Goal: Transaction & Acquisition: Purchase product/service

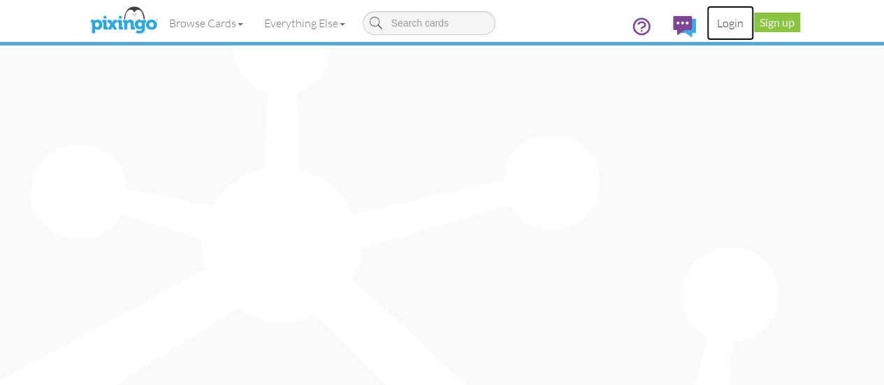
click at [754, 20] on link "Login" at bounding box center [730, 23] width 48 height 35
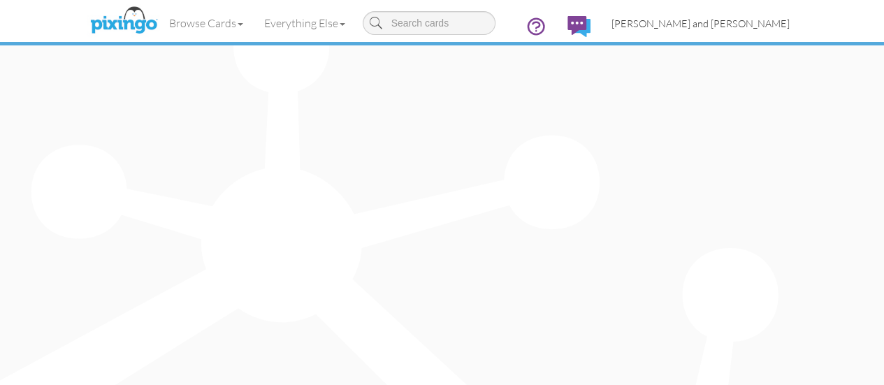
click at [778, 17] on span "Ben and Andrea Victorica" at bounding box center [700, 23] width 178 height 12
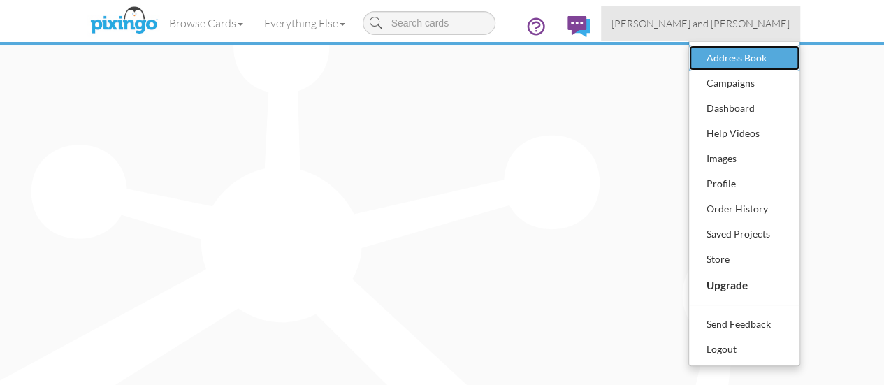
click at [785, 61] on div "Address Book" at bounding box center [744, 58] width 82 height 21
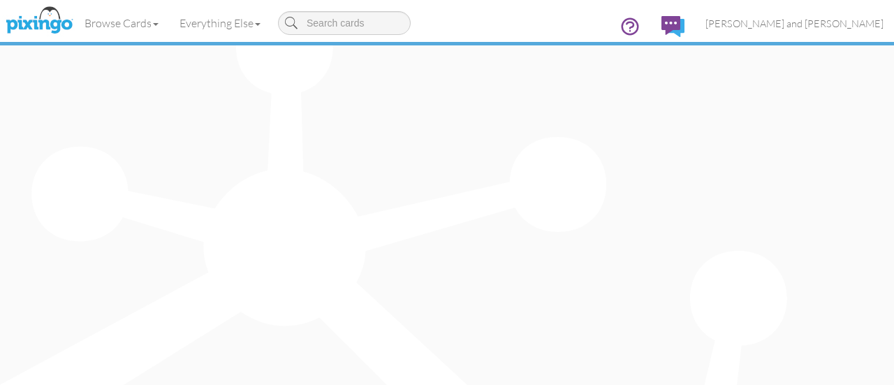
type input "Mat"
type input "Zog"
type input "Zog, Inc."
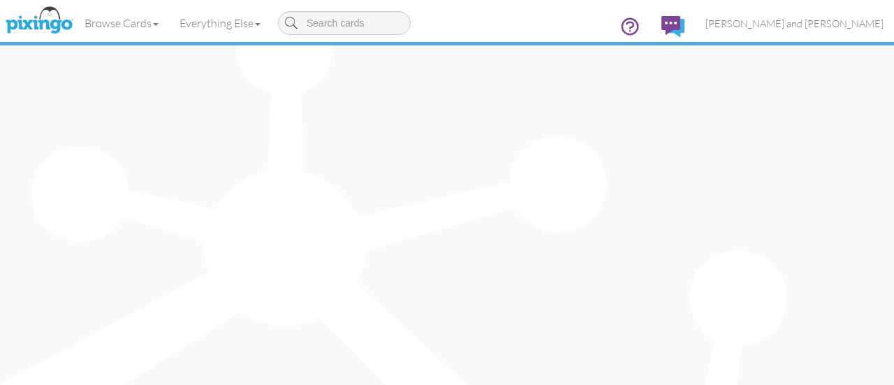
paste input "595 Bethlehem Pike Suite 404 Montgomeryville, PA 18936"
type input "595 Bethlehem Pike Suite 404 Montgomeryville, PA 18936"
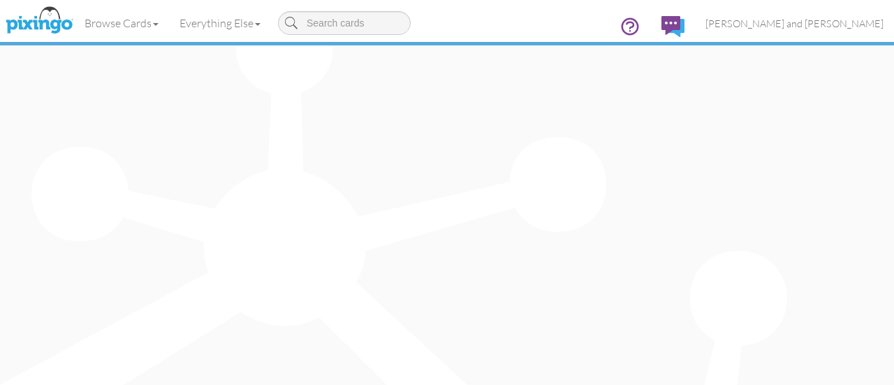
type input "Suite 404"
drag, startPoint x: 439, startPoint y: 222, endPoint x: 512, endPoint y: 222, distance: 73.4
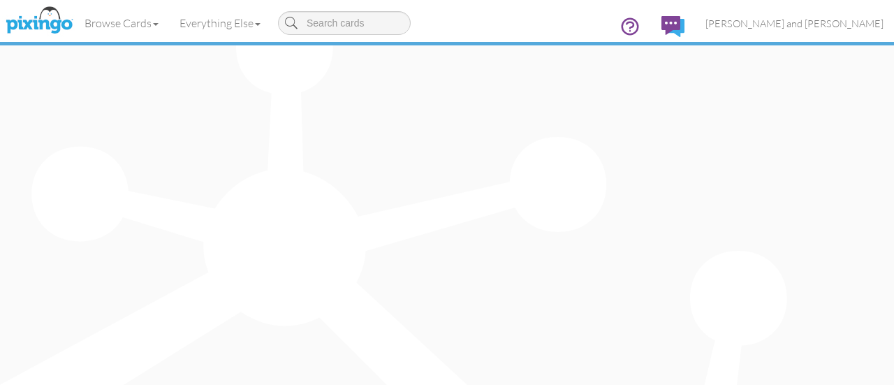
paste input "Montgomeryville"
type input "Montgomeryville"
select select "object:2320"
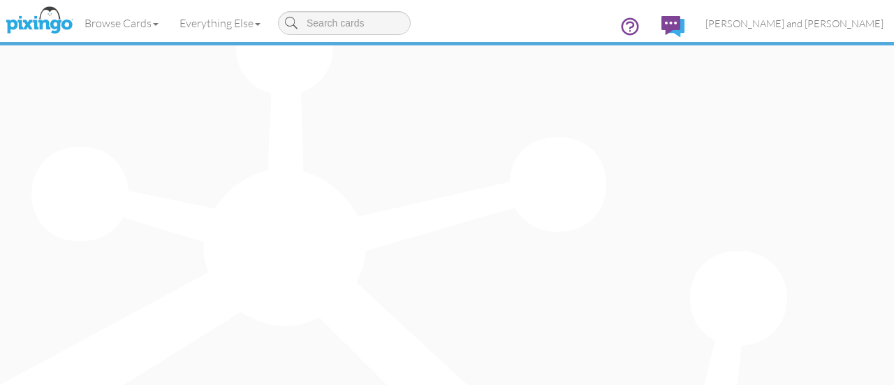
select select "object:2612"
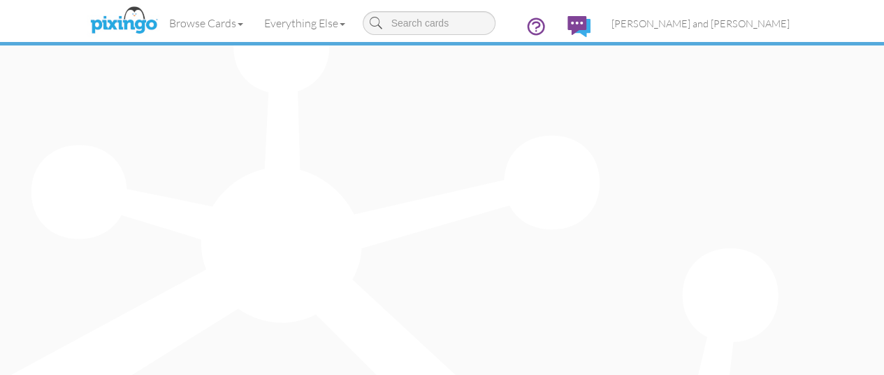
type input "18936"
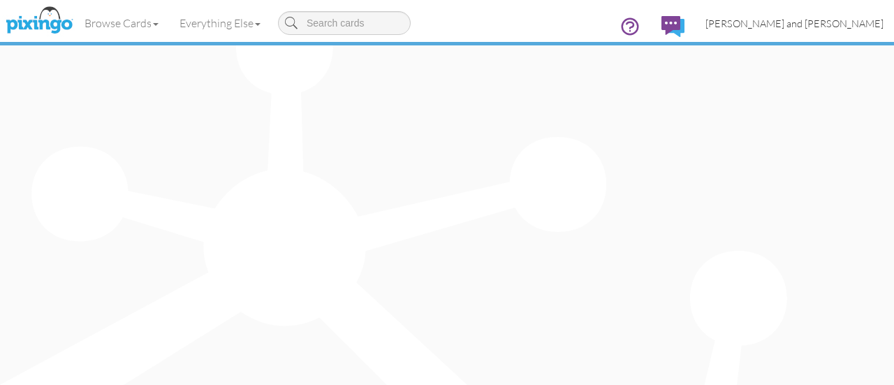
click at [834, 20] on span "Ben and Andrea Victorica" at bounding box center [795, 23] width 178 height 12
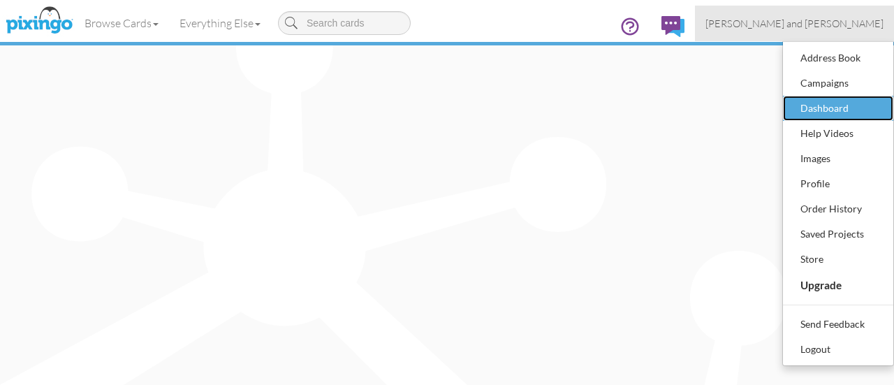
click at [818, 99] on div "Dashboard" at bounding box center [838, 108] width 82 height 21
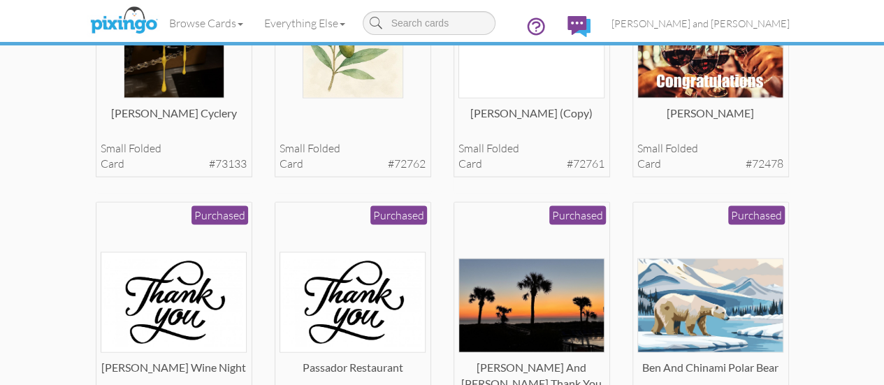
scroll to position [1537, 0]
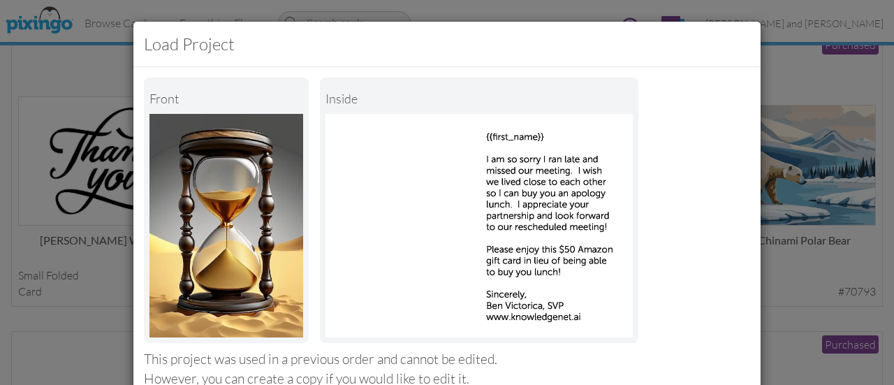
scroll to position [256, 0]
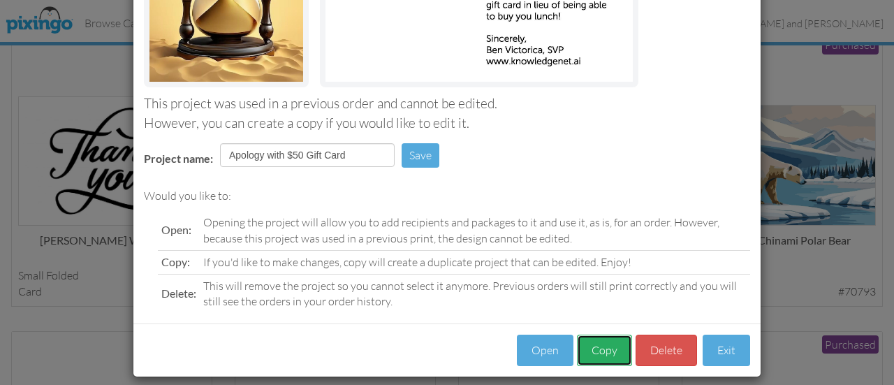
click at [587, 340] on button "Copy" at bounding box center [604, 350] width 55 height 31
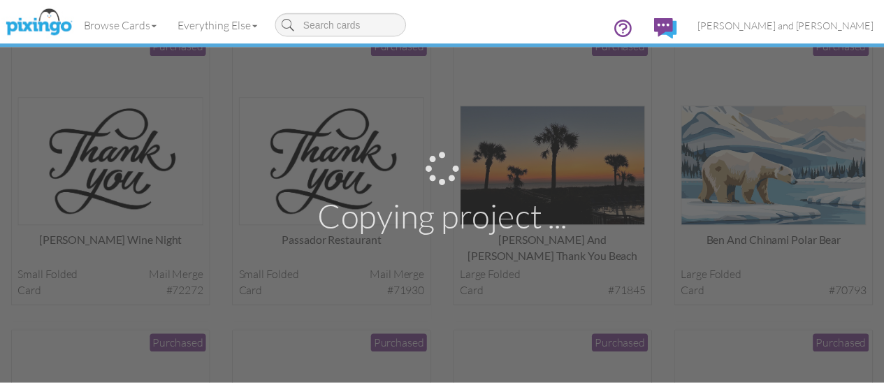
scroll to position [1537, 0]
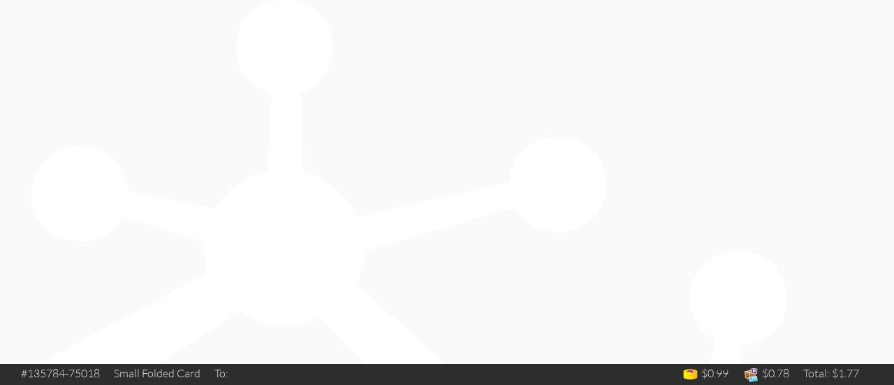
drag, startPoint x: 232, startPoint y: 78, endPoint x: 64, endPoint y: 78, distance: 167.7
type input "Mat Zog Apology"
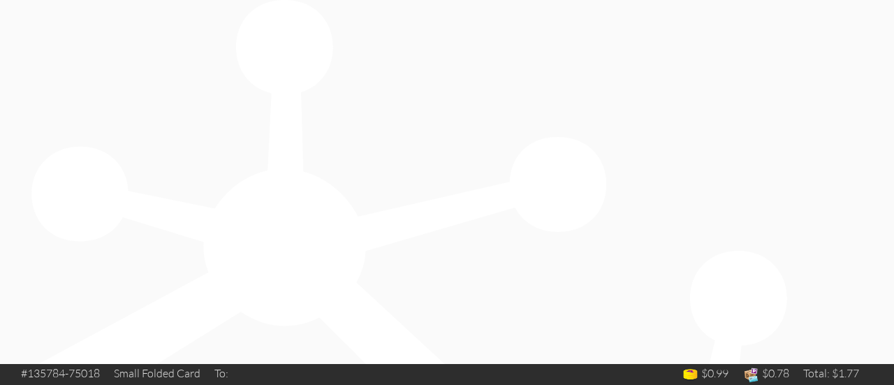
drag, startPoint x: 542, startPoint y: 203, endPoint x: 486, endPoint y: 201, distance: 56.0
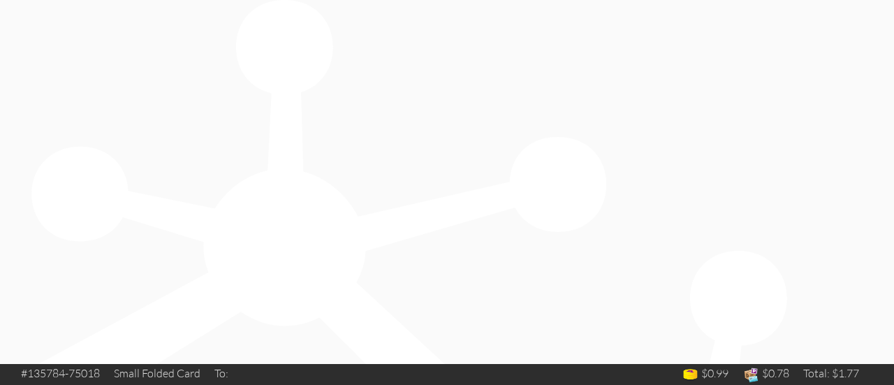
drag, startPoint x: 491, startPoint y: 115, endPoint x: 558, endPoint y: 117, distance: 67.1
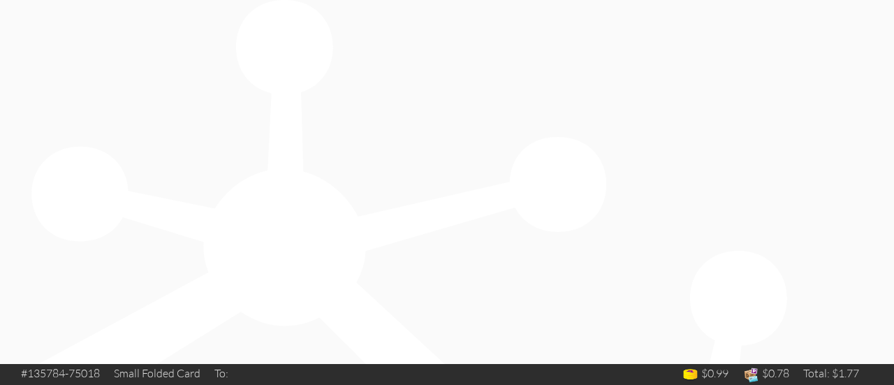
drag, startPoint x: 562, startPoint y: 115, endPoint x: 489, endPoint y: 117, distance: 72.7
drag, startPoint x: 584, startPoint y: 263, endPoint x: 644, endPoint y: 273, distance: 60.2
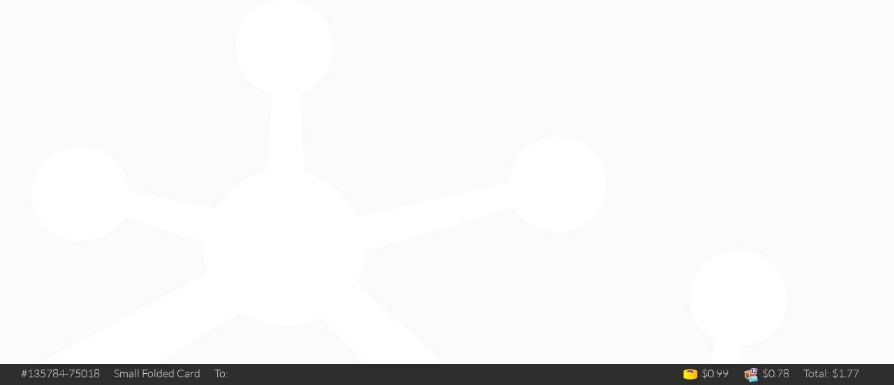
drag, startPoint x: 490, startPoint y: 117, endPoint x: 621, endPoint y: 314, distance: 235.9
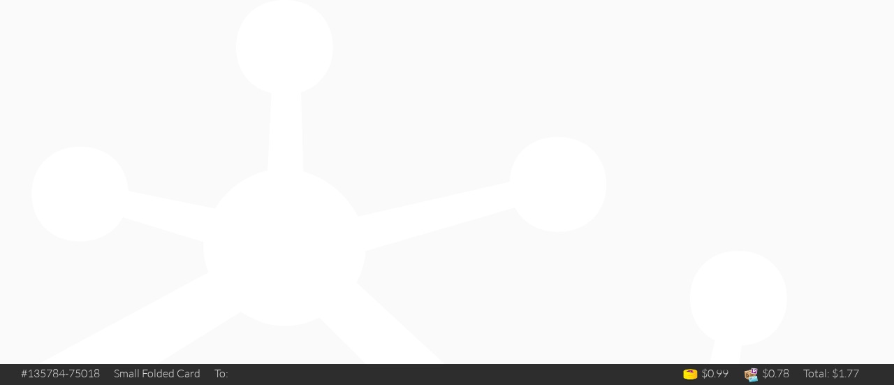
type input "mat"
click at [0, 0] on input "checkbox" at bounding box center [0, 0] width 0 height 0
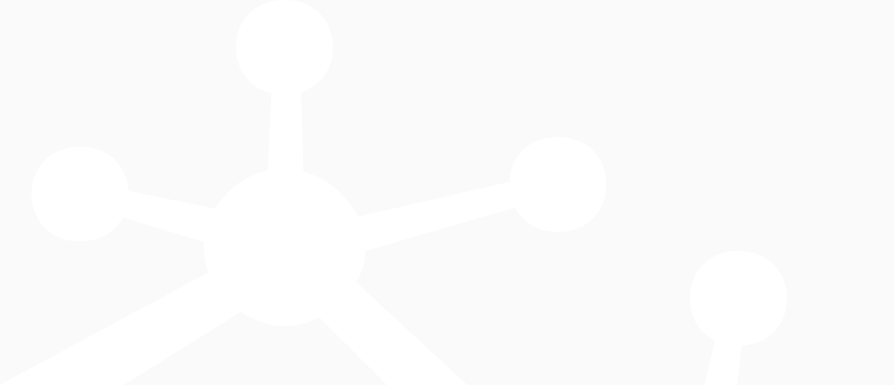
select select "object:3987"
select select "object:3991"
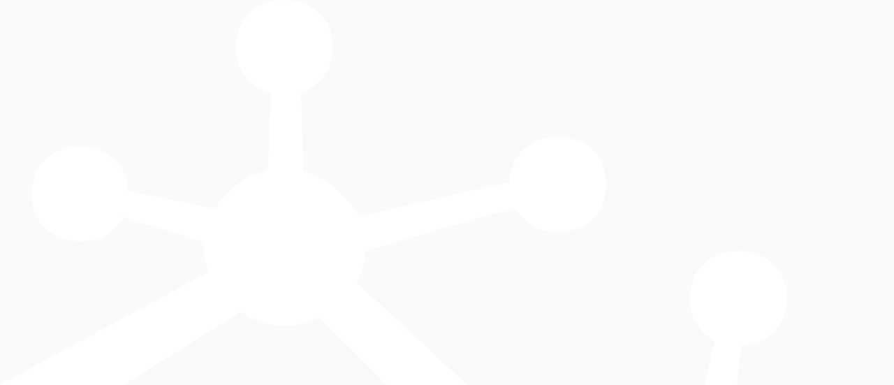
scroll to position [562, 0]
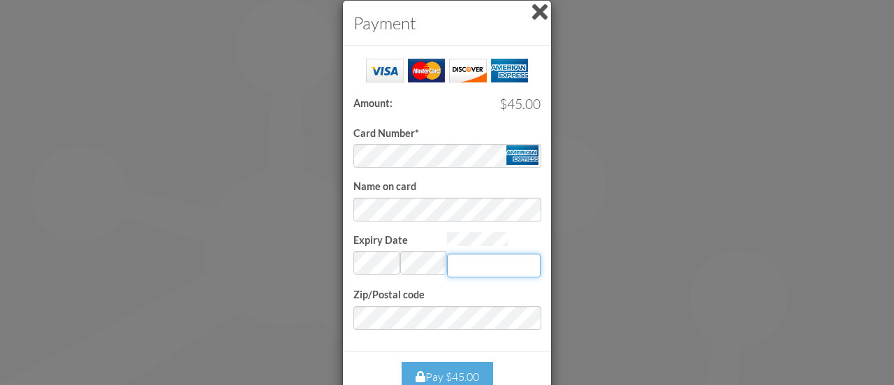
click at [468, 258] on input "Expiry Date" at bounding box center [494, 266] width 94 height 24
type input "9593"
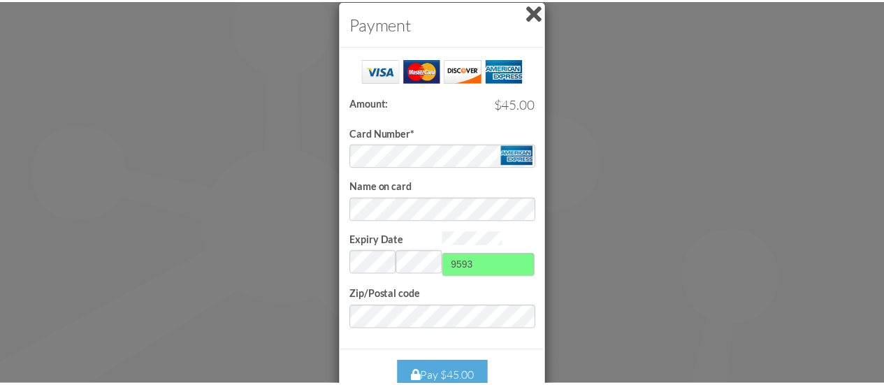
scroll to position [0, 0]
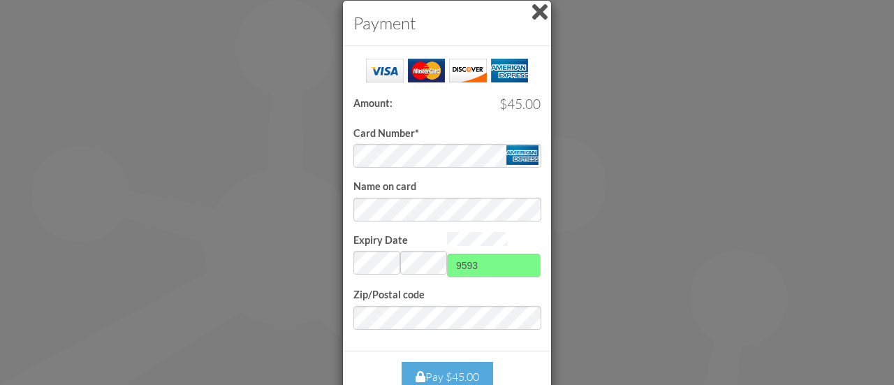
click at [462, 180] on form "Card Number* Name on card Expiry Date Invalid month and year 9593 Zip/Postal co…" at bounding box center [447, 193] width 187 height 273
click at [442, 370] on div "Pay $45.00" at bounding box center [448, 377] width 92 height 30
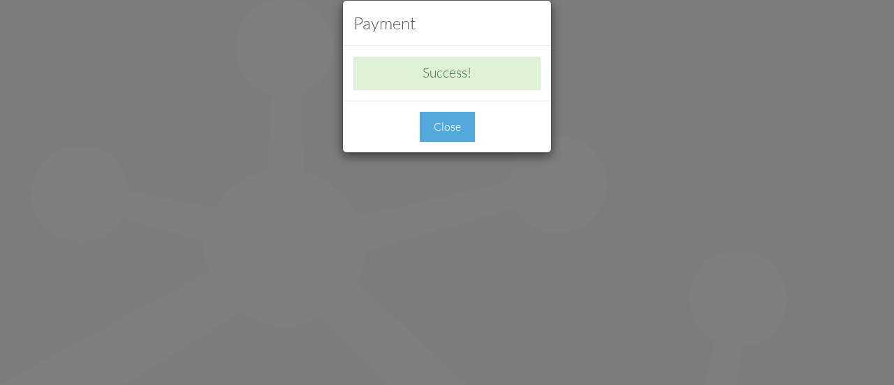
click at [444, 126] on div "Close" at bounding box center [447, 127] width 55 height 30
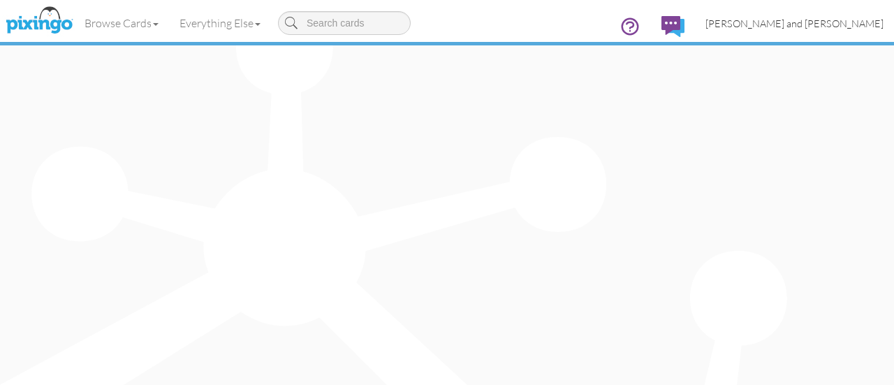
click at [825, 17] on span "Ben and Andrea Victorica" at bounding box center [795, 23] width 178 height 12
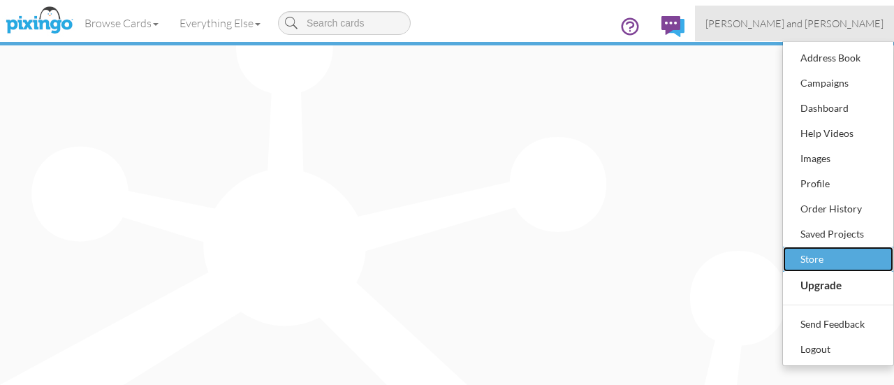
click at [825, 254] on div "Store" at bounding box center [838, 259] width 82 height 21
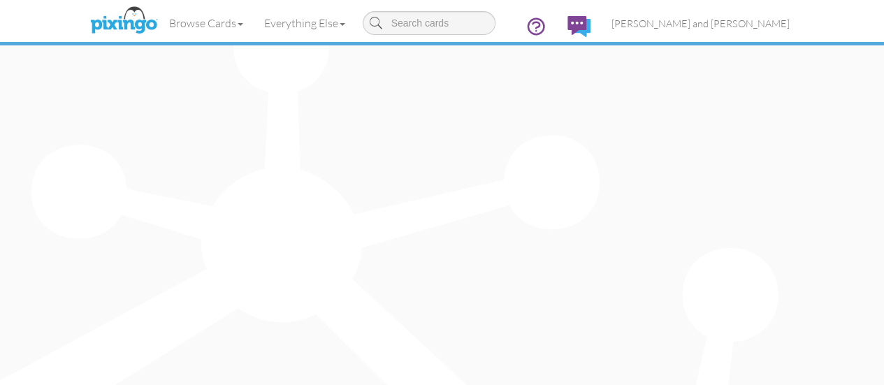
type input "29"
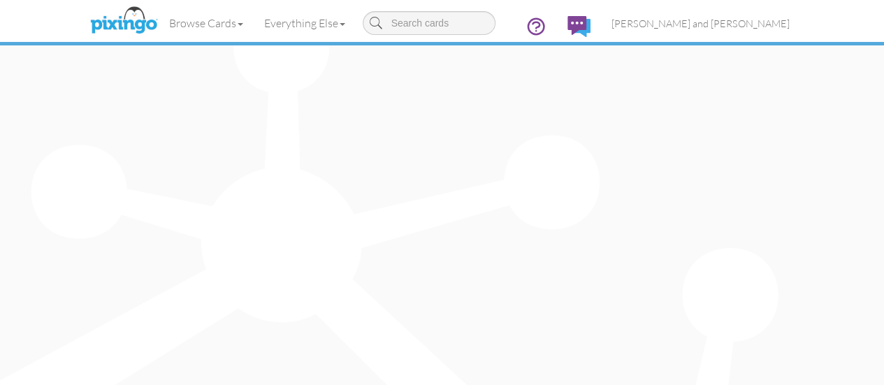
click at [0, 0] on input "checkbox" at bounding box center [0, 0] width 0 height 0
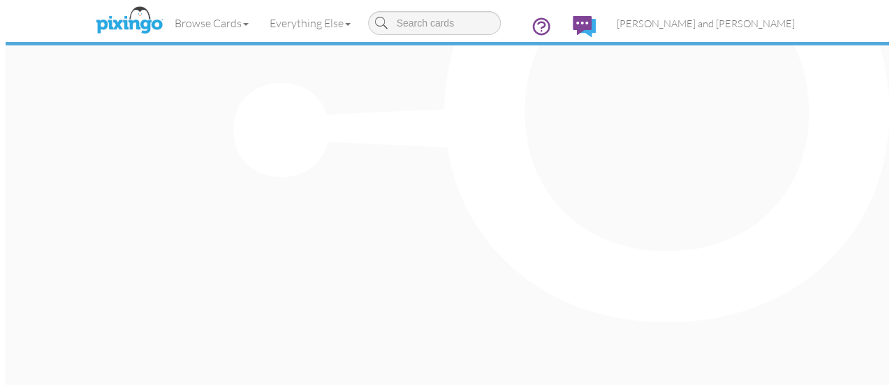
scroll to position [623, 0]
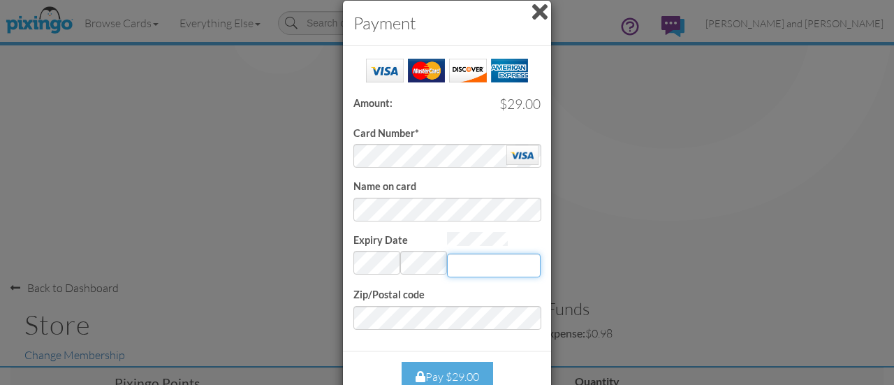
click at [481, 264] on input "Expiry Date" at bounding box center [494, 266] width 94 height 24
click at [440, 370] on div "Pay $29.00" at bounding box center [448, 377] width 92 height 30
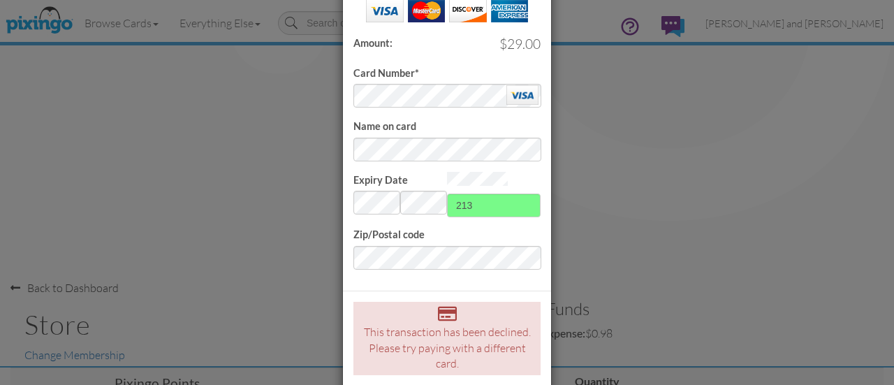
scroll to position [82, 0]
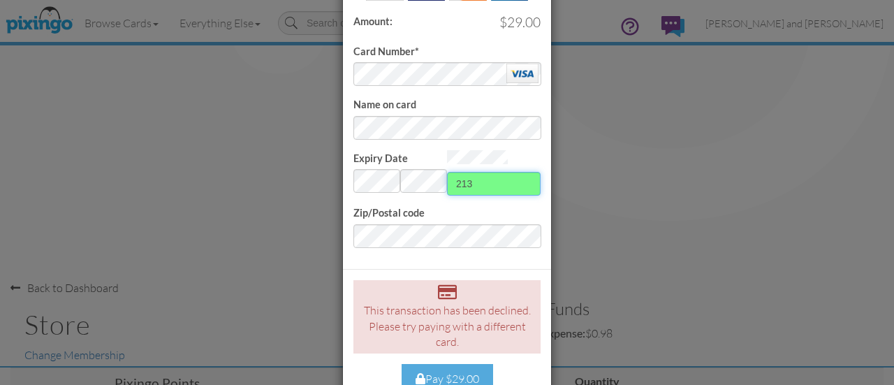
drag, startPoint x: 477, startPoint y: 180, endPoint x: 449, endPoint y: 180, distance: 28.0
click at [447, 180] on input "213" at bounding box center [494, 184] width 94 height 24
type input "919"
click at [451, 364] on div "Pay $29.00" at bounding box center [448, 379] width 92 height 30
click at [428, 34] on div "Card Number*" at bounding box center [447, 30] width 187 height 111
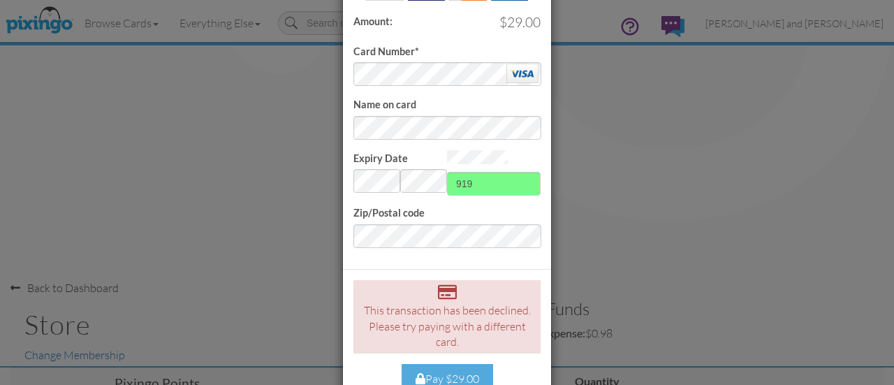
click at [443, 364] on div "Pay $29.00" at bounding box center [448, 379] width 92 height 30
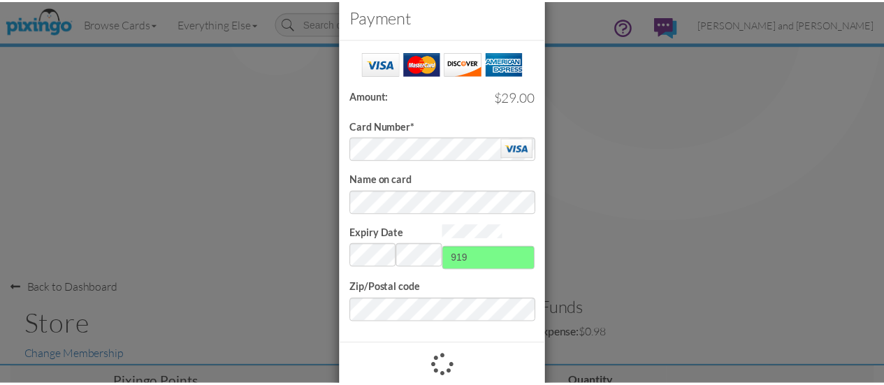
scroll to position [0, 0]
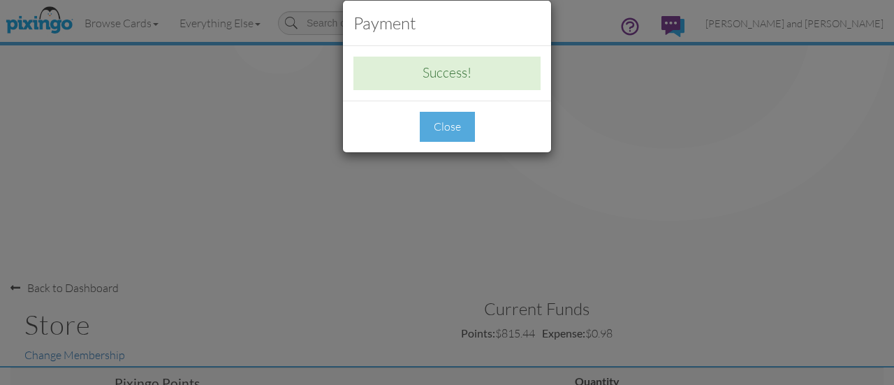
click at [437, 122] on div "Close" at bounding box center [447, 127] width 55 height 30
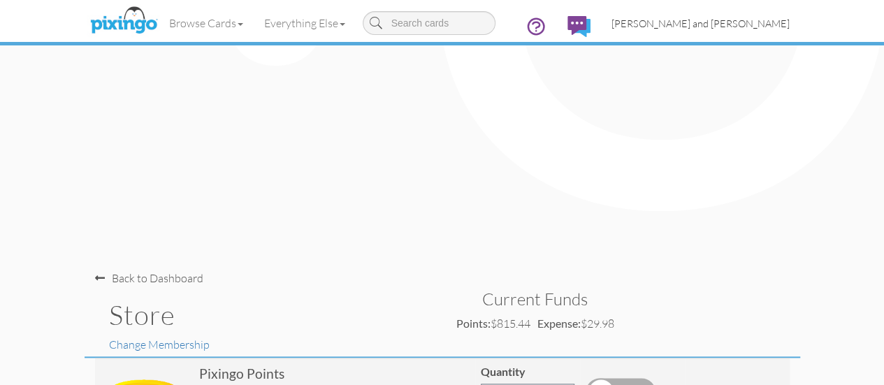
click at [790, 23] on span "Ben and Andrea Victorica" at bounding box center [700, 23] width 178 height 12
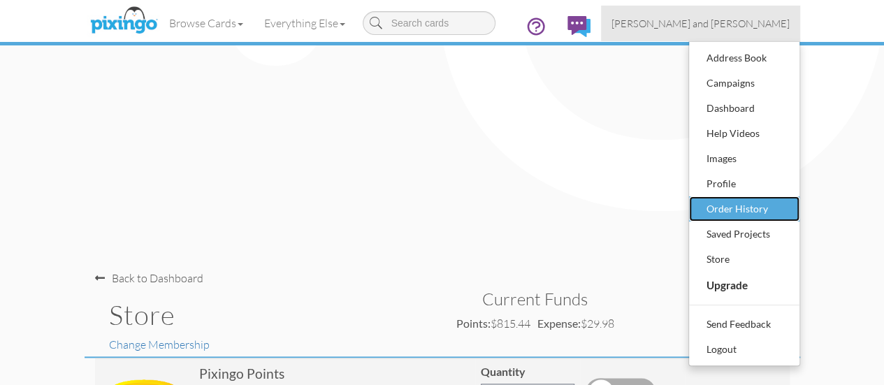
click at [785, 207] on div "Order History" at bounding box center [744, 208] width 82 height 21
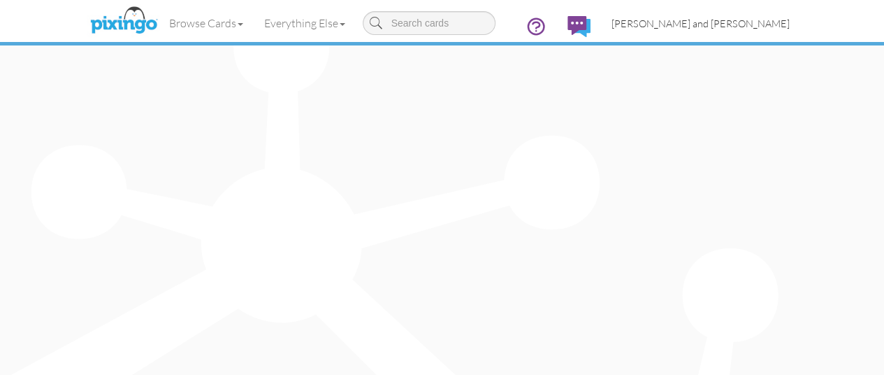
click at [800, 31] on link "Ben and Andrea Victorica" at bounding box center [700, 24] width 199 height 36
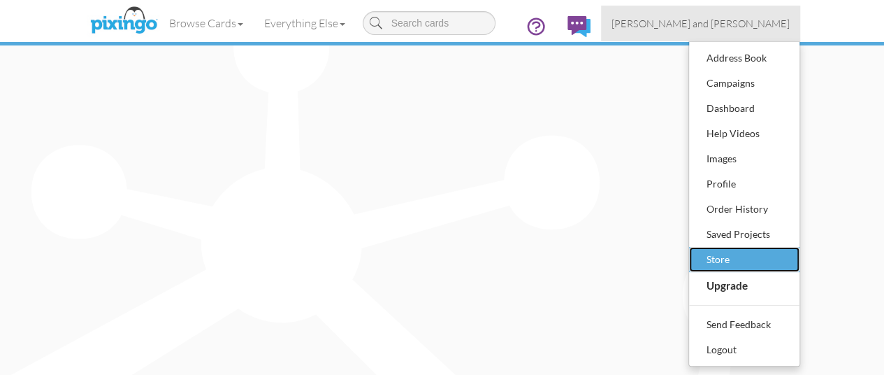
click at [785, 261] on div "Store" at bounding box center [744, 259] width 82 height 21
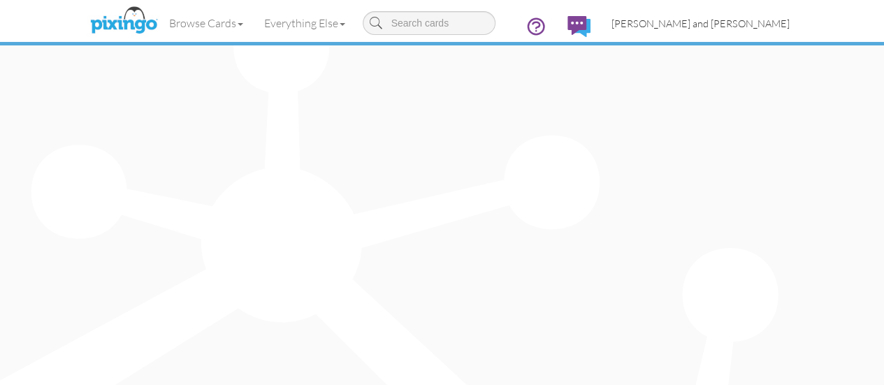
click at [790, 24] on span "Ben and Andrea Victorica" at bounding box center [700, 23] width 178 height 12
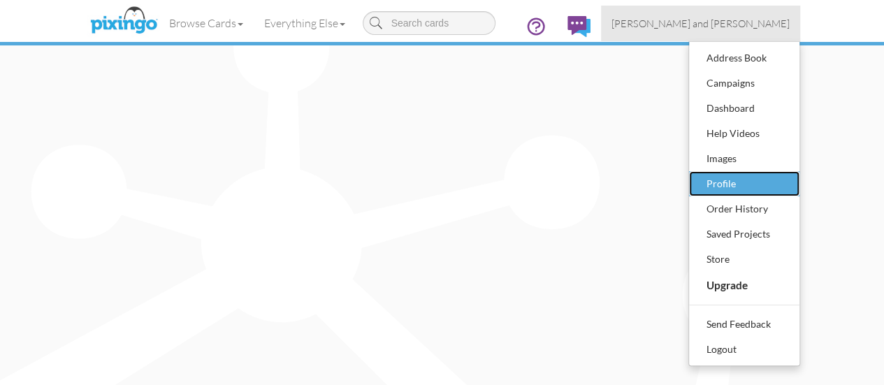
click at [785, 181] on div "Profile" at bounding box center [744, 183] width 82 height 21
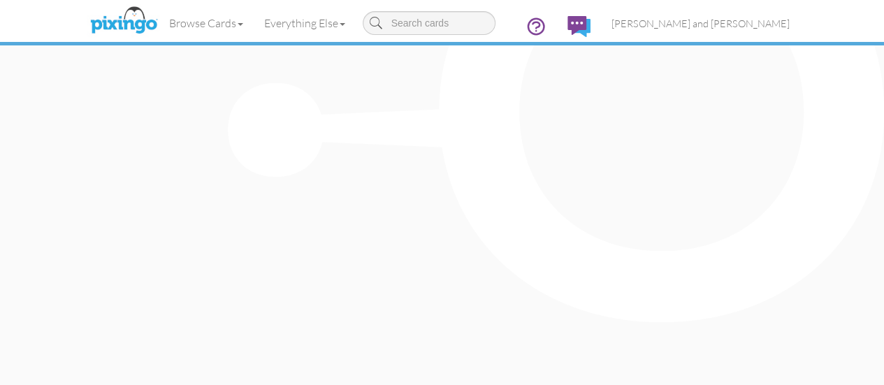
scroll to position [769, 0]
